Goal: Task Accomplishment & Management: Manage account settings

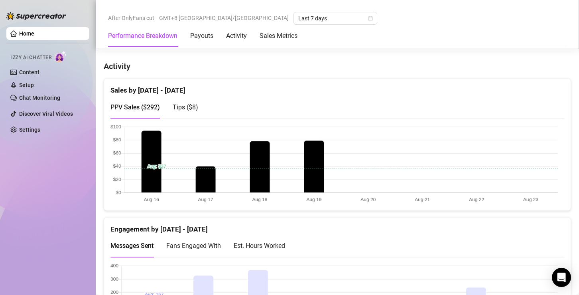
scroll to position [475, 0]
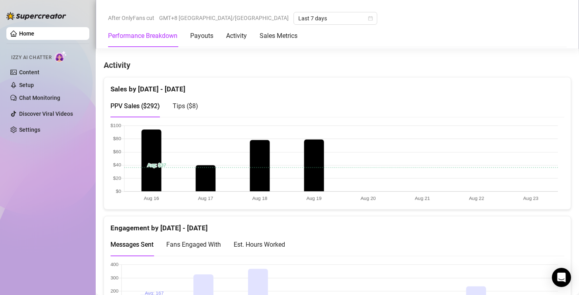
click at [256, 135] on canvas at bounding box center [335, 163] width 448 height 80
click at [178, 13] on span "GMT+8 [GEOGRAPHIC_DATA]/[GEOGRAPHIC_DATA]" at bounding box center [224, 18] width 130 height 12
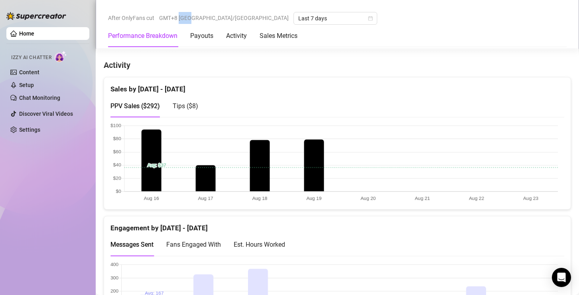
click at [178, 13] on span "GMT+8 [GEOGRAPHIC_DATA]/[GEOGRAPHIC_DATA]" at bounding box center [224, 18] width 130 height 12
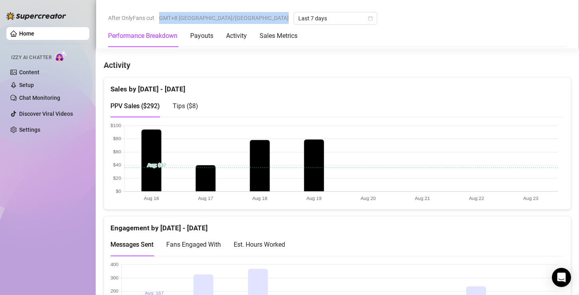
click at [178, 13] on span "GMT+8 [GEOGRAPHIC_DATA]/[GEOGRAPHIC_DATA]" at bounding box center [224, 18] width 130 height 12
